Goal: Information Seeking & Learning: Learn about a topic

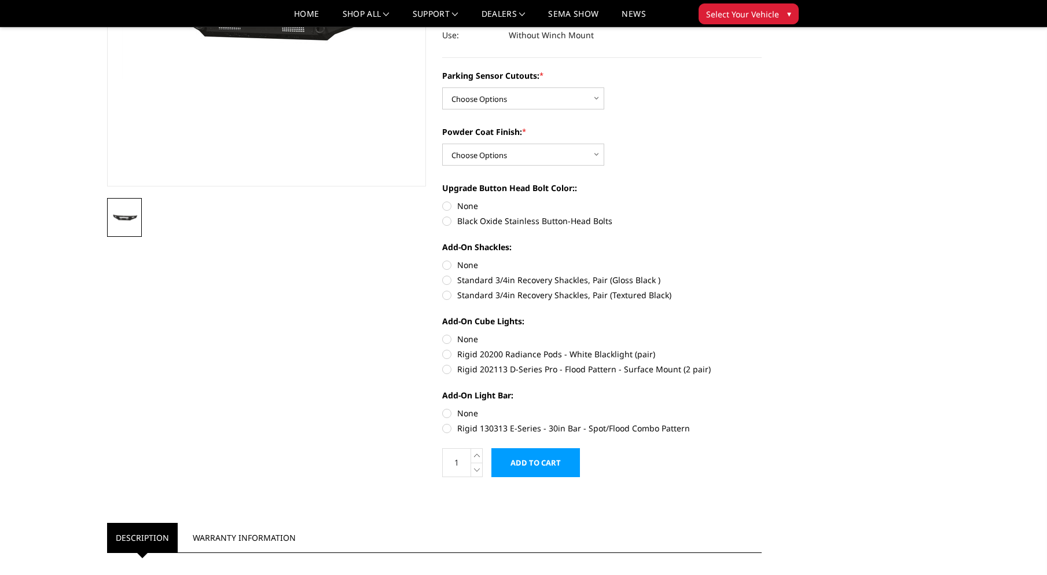
scroll to position [231, 0]
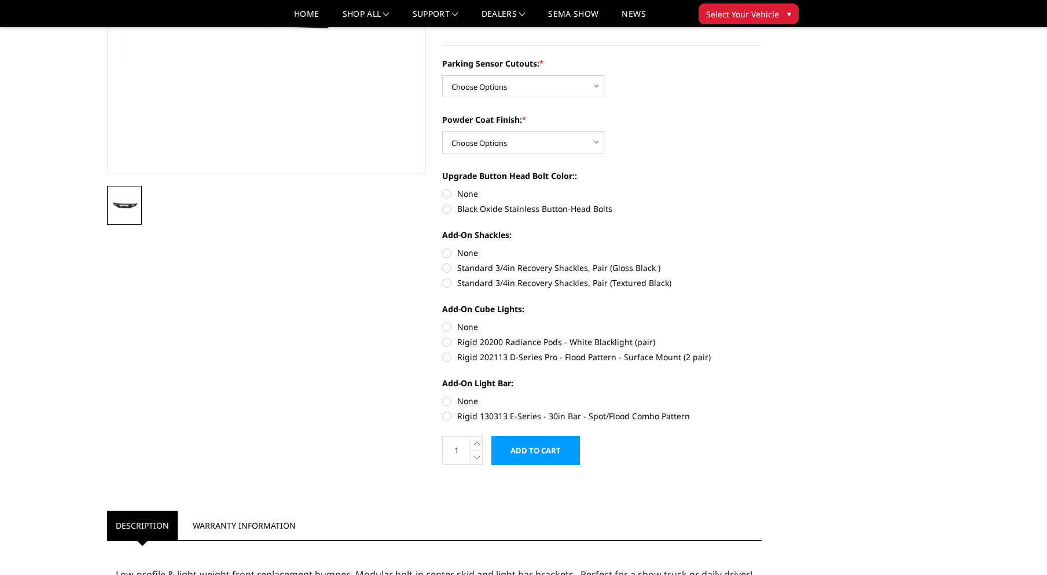
click at [505, 416] on label "Rigid 130313 E-Series - 30in Bar - Spot/Flood Combo Pattern" at bounding box center [601, 416] width 319 height 12
click at [762, 395] on input "Rigid 130313 E-Series - 30in Bar - Spot/Flood Combo Pattern" at bounding box center [762, 395] width 1 height 1
radio input "true"
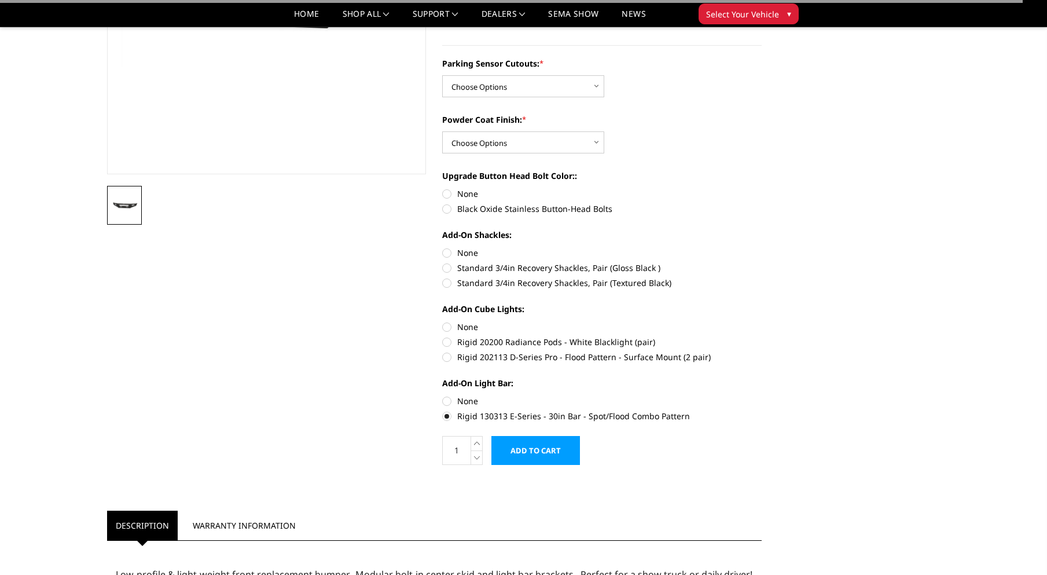
click at [505, 417] on label "Rigid 130313 E-Series - 30in Bar - Spot/Flood Combo Pattern" at bounding box center [601, 416] width 319 height 12
click at [762, 395] on input "Rigid 130313 E-Series - 30in Bar - Spot/Flood Combo Pattern" at bounding box center [762, 395] width 1 height 1
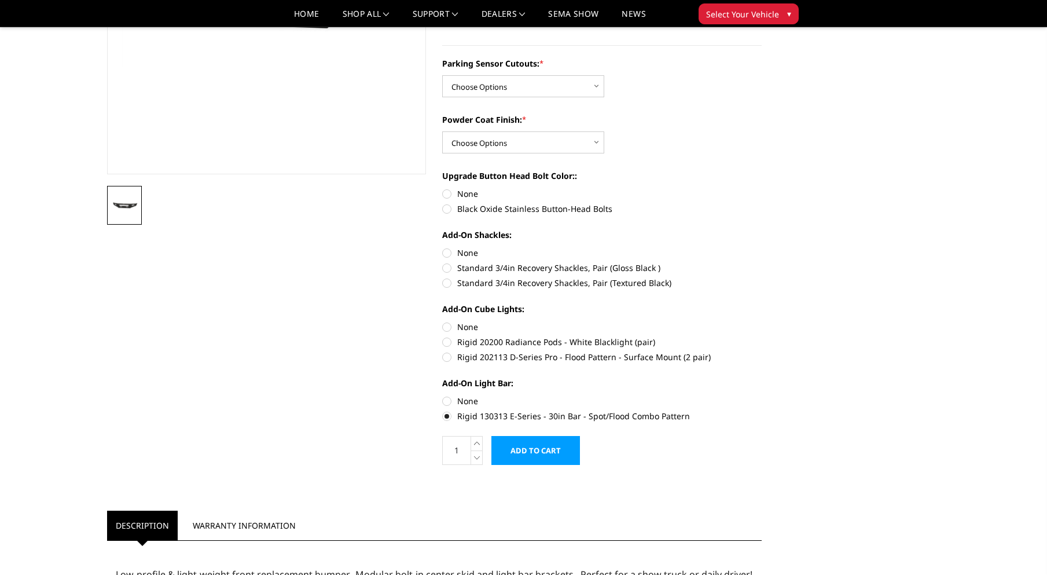
click at [509, 419] on label "Rigid 130313 E-Series - 30in Bar - Spot/Flood Combo Pattern" at bounding box center [601, 416] width 319 height 12
click at [762, 395] on input "Rigid 130313 E-Series - 30in Bar - Spot/Flood Combo Pattern" at bounding box center [762, 395] width 1 height 1
drag, startPoint x: 506, startPoint y: 418, endPoint x: 481, endPoint y: 419, distance: 24.9
click at [481, 419] on label "Rigid 130313 E-Series - 30in Bar - Spot/Flood Combo Pattern" at bounding box center [601, 416] width 319 height 12
copy label "130313"
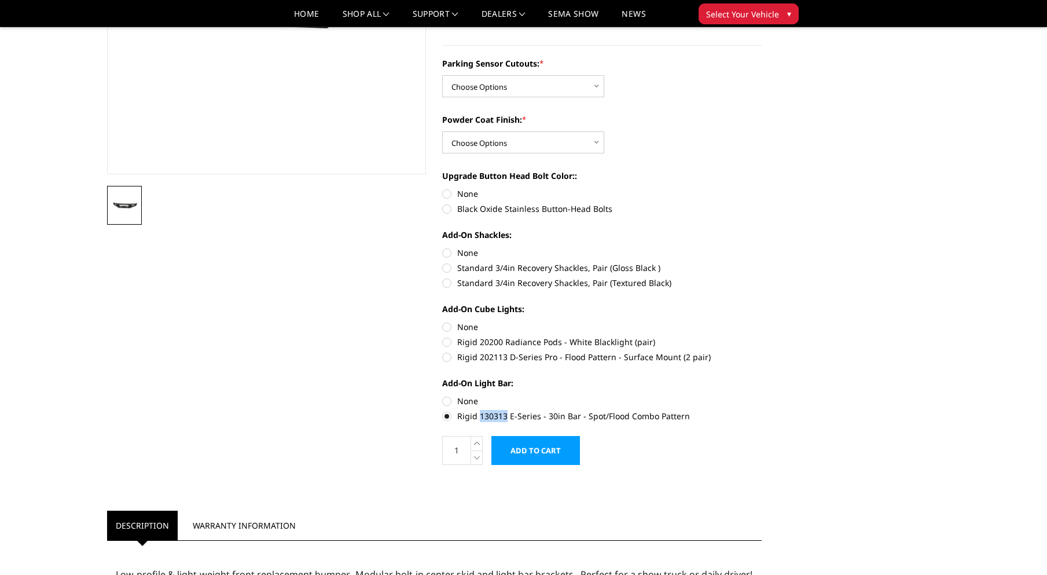
copy label "130313"
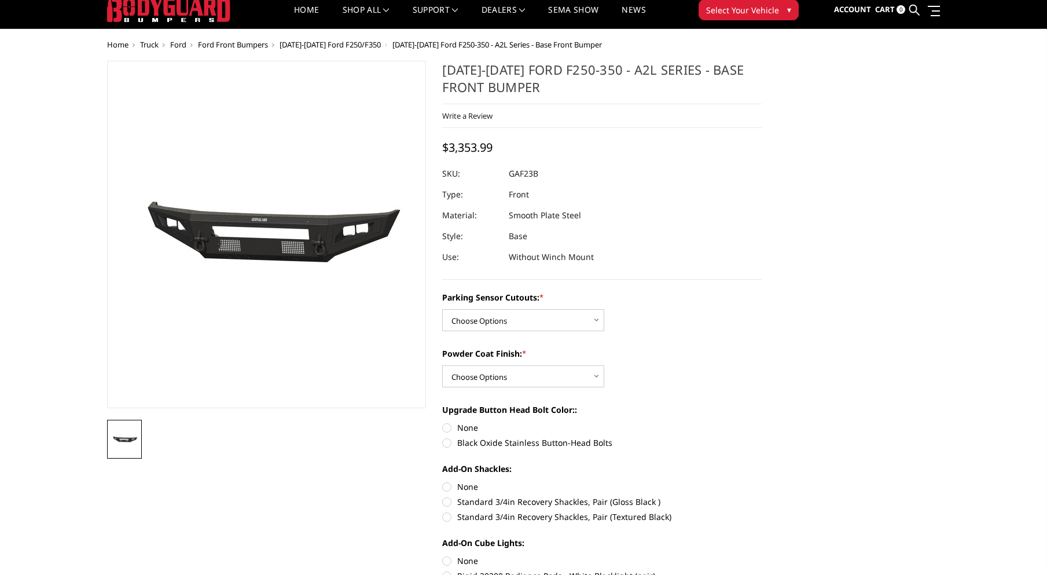
scroll to position [0, 0]
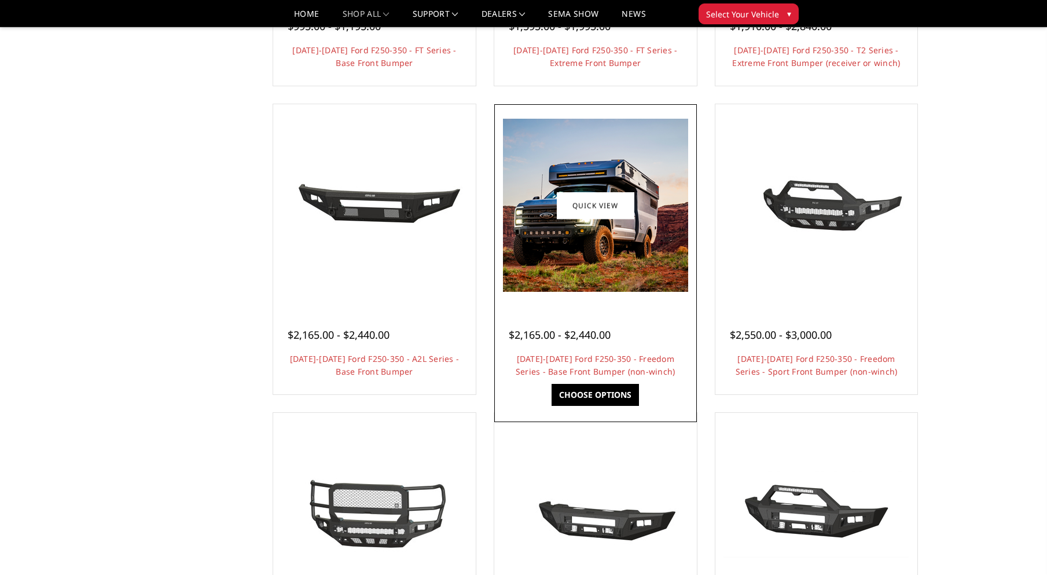
click at [590, 278] on img at bounding box center [595, 205] width 185 height 173
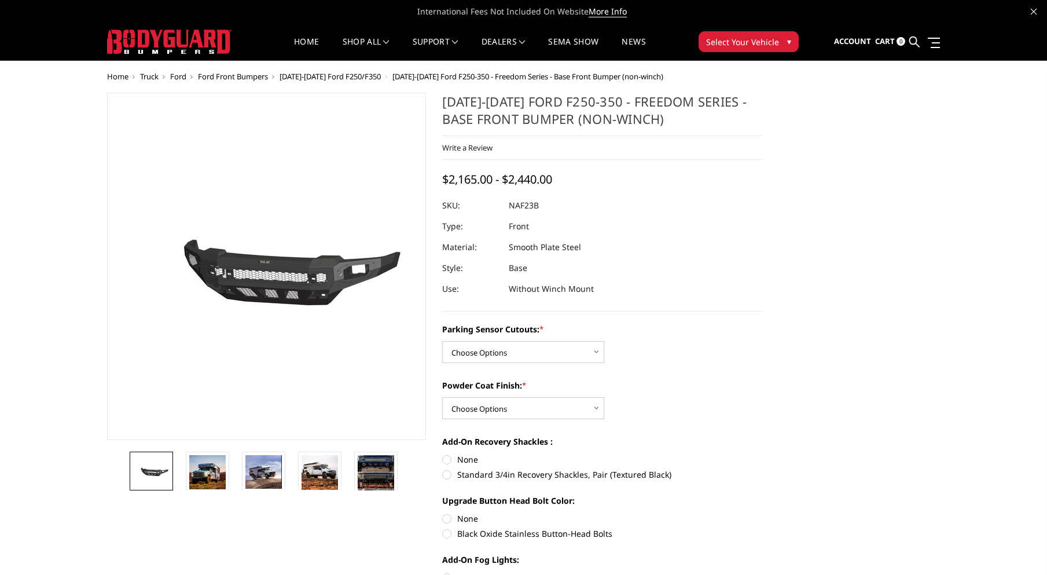
click at [298, 292] on img at bounding box center [266, 266] width 289 height 135
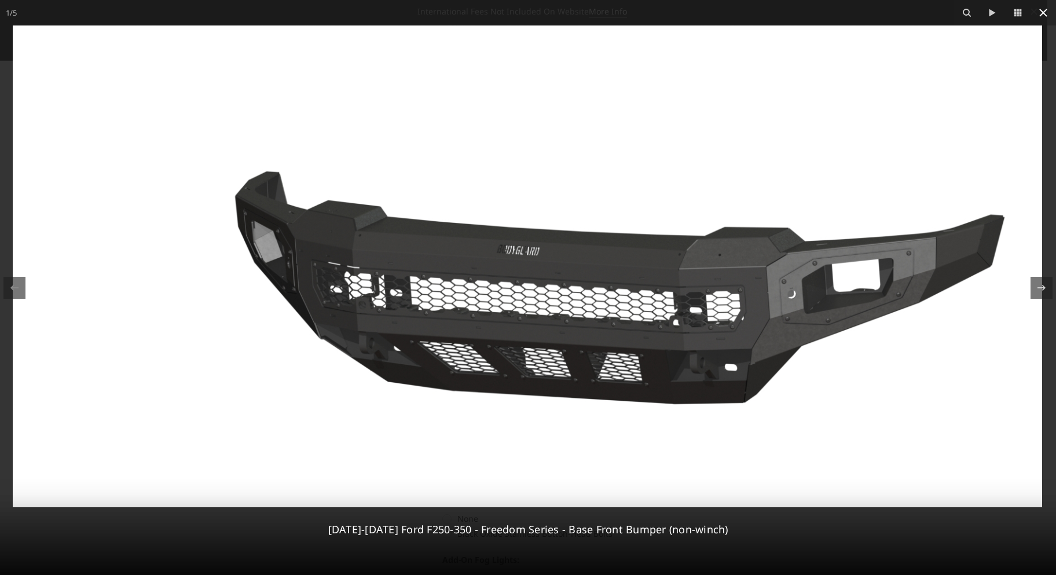
drag, startPoint x: 1043, startPoint y: 12, endPoint x: 1042, endPoint y: 19, distance: 6.5
click at [1043, 14] on icon at bounding box center [1043, 13] width 14 height 14
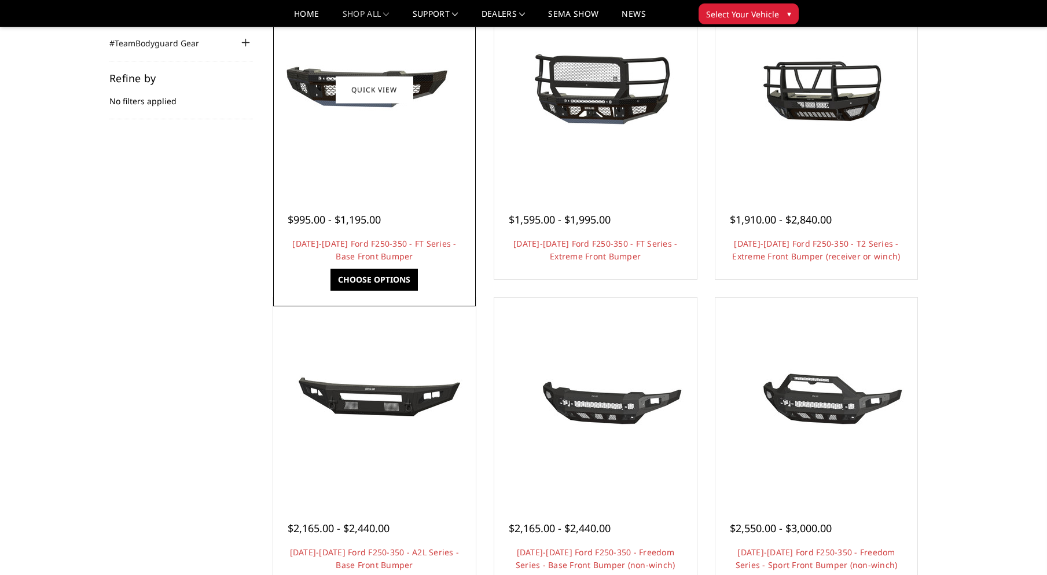
scroll to position [231, 0]
